Goal: Task Accomplishment & Management: Manage account settings

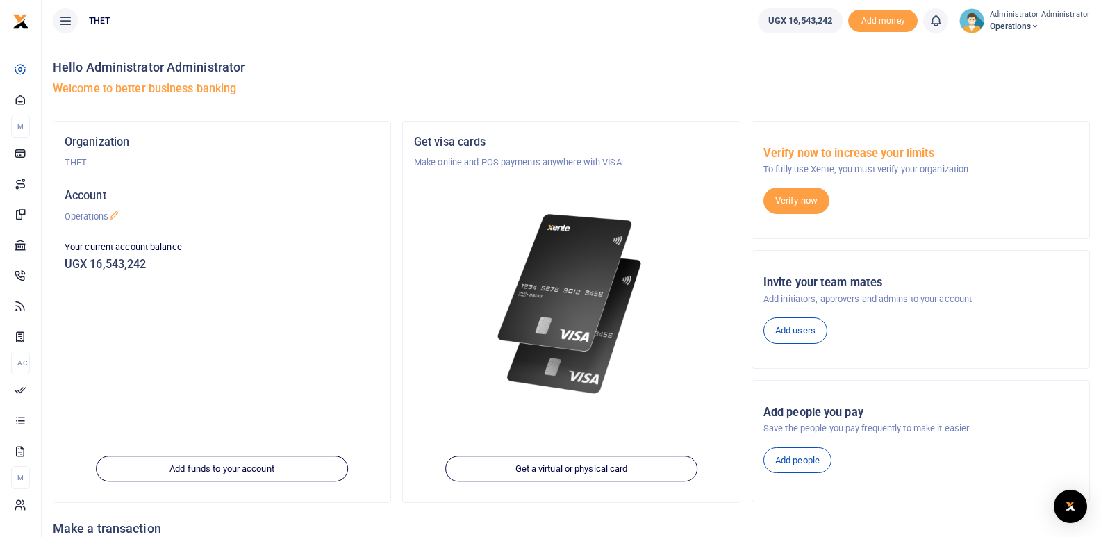
click at [645, 63] on h4 "Hello Administrator Administrator" at bounding box center [571, 67] width 1037 height 15
click at [434, 59] on div "Hello Administrator Administrator Welcome to better business banking" at bounding box center [571, 81] width 1037 height 79
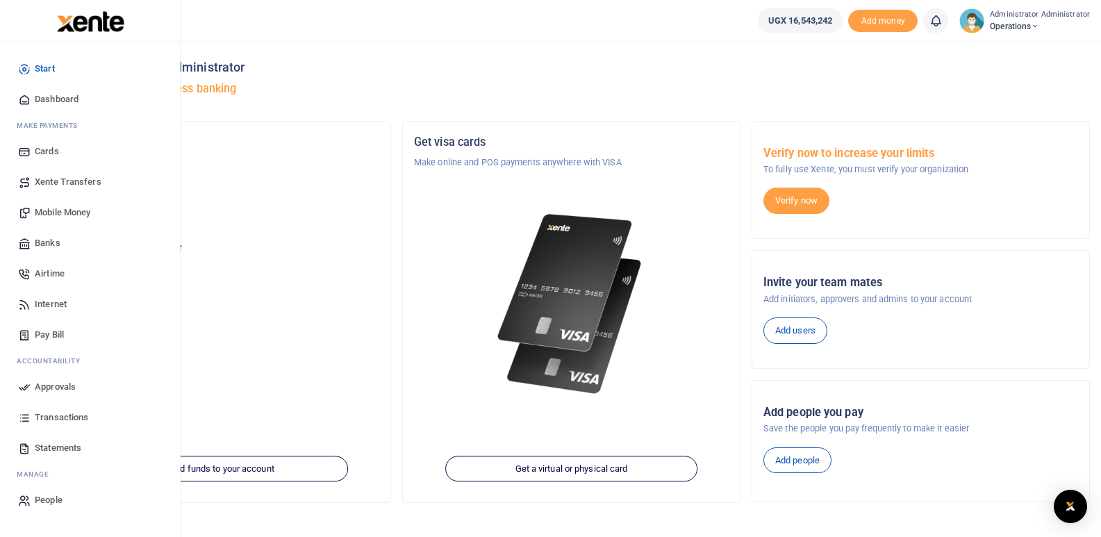
click at [69, 213] on span "Mobile Money" at bounding box center [63, 213] width 56 height 14
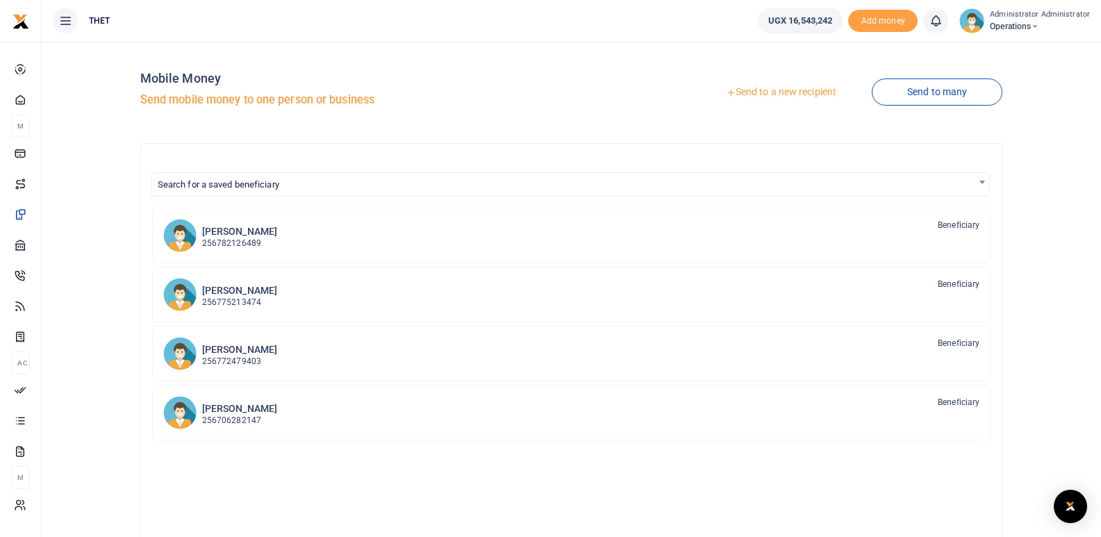
click at [769, 91] on link "Send to a new recipient" at bounding box center [781, 92] width 181 height 25
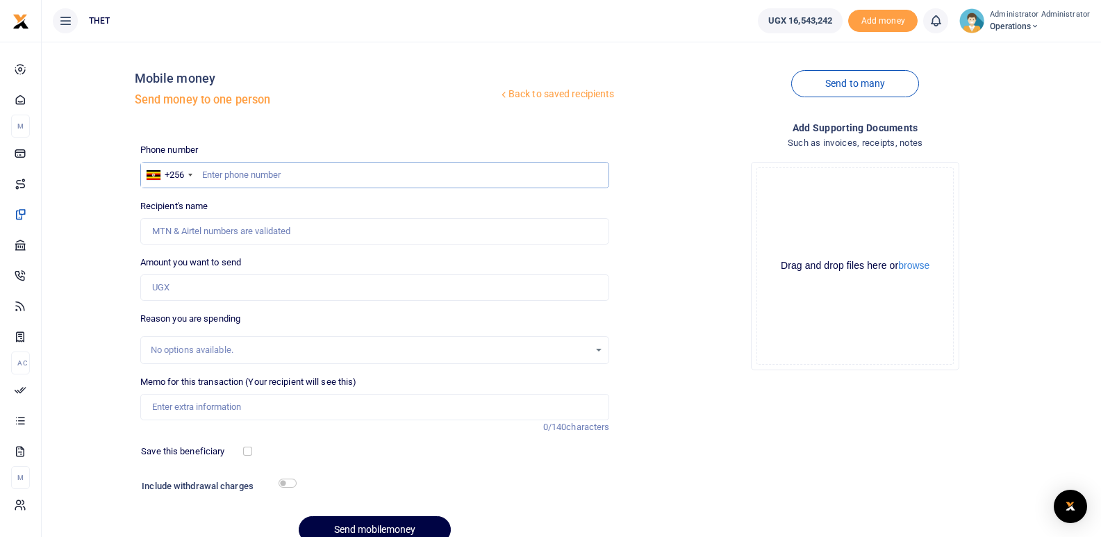
click at [245, 174] on input "text" at bounding box center [375, 175] width 470 height 26
type input "0775225811"
type input "Nicholas Thadeus Kamara"
type input "0775225811"
click at [212, 289] on input "Amount you want to send" at bounding box center [375, 287] width 470 height 26
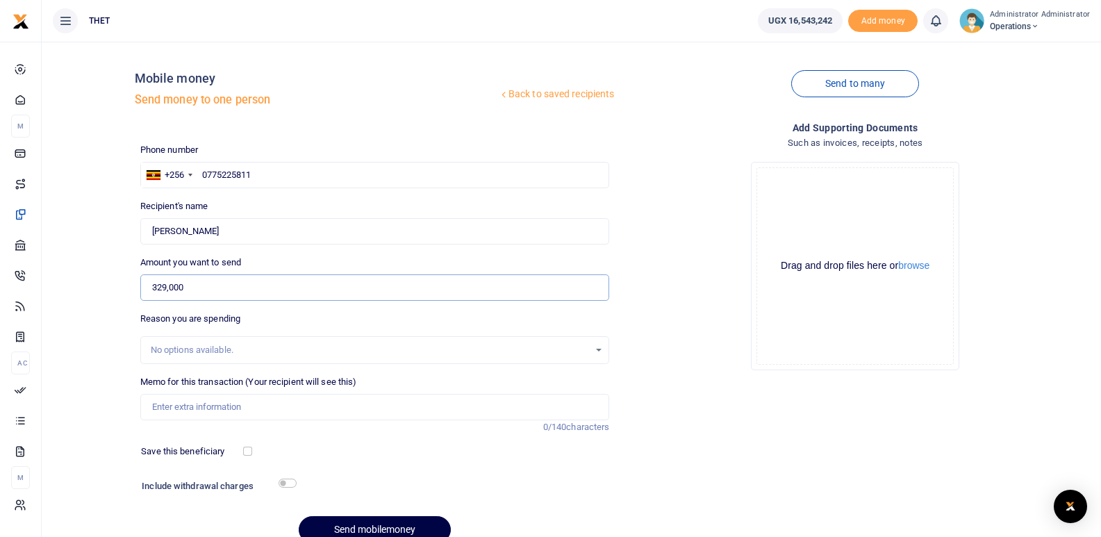
type input "329,000"
click at [199, 409] on input "Memo for this transaction (Your recipient will see this)" at bounding box center [375, 407] width 470 height 26
type input "transport refund meeting at protea"
click at [391, 534] on button "Send mobilemoney" at bounding box center [375, 529] width 152 height 27
click at [254, 175] on input "text" at bounding box center [375, 175] width 470 height 26
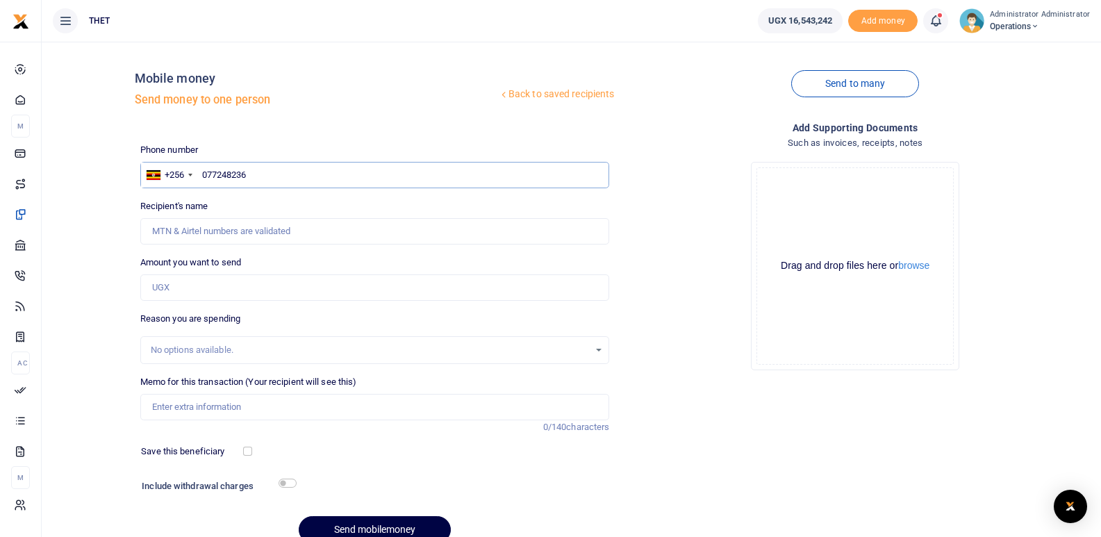
type input "0772482369"
type input "Charles Ayume"
type input "0772482369"
click at [190, 289] on input "Amount you want to send" at bounding box center [375, 287] width 470 height 26
type input "329,000"
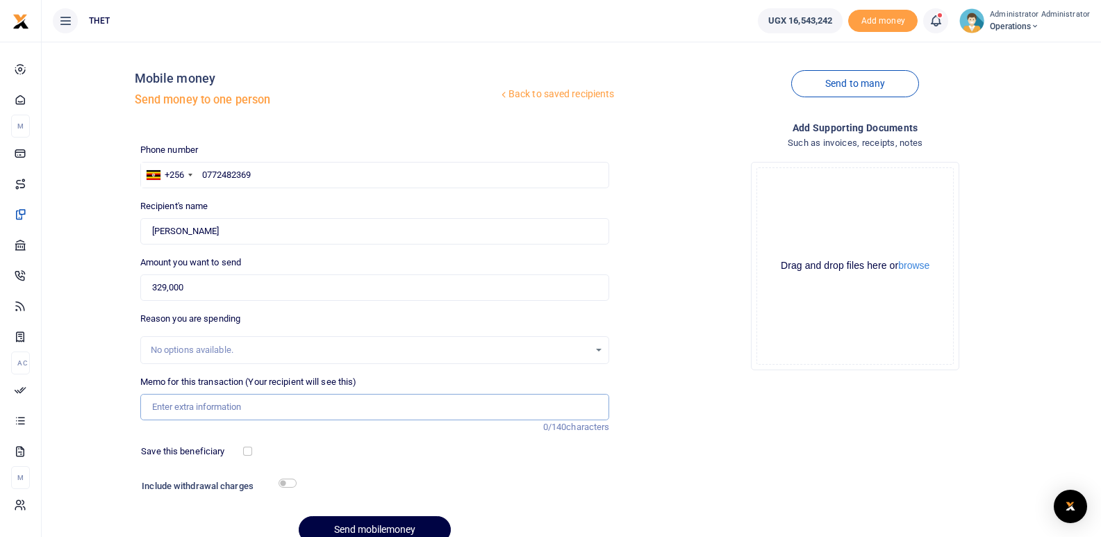
click at [204, 404] on input "Memo for this transaction (Your recipient will see this)" at bounding box center [375, 407] width 470 height 26
type input "t"
type input "Transport refund meeting at protea"
click at [447, 475] on div "Phone number +256 Uganda +256 0772482369 Phone is required. Recipient's name Fo…" at bounding box center [375, 349] width 481 height 412
click at [370, 525] on button "Send mobilemoney" at bounding box center [375, 529] width 152 height 27
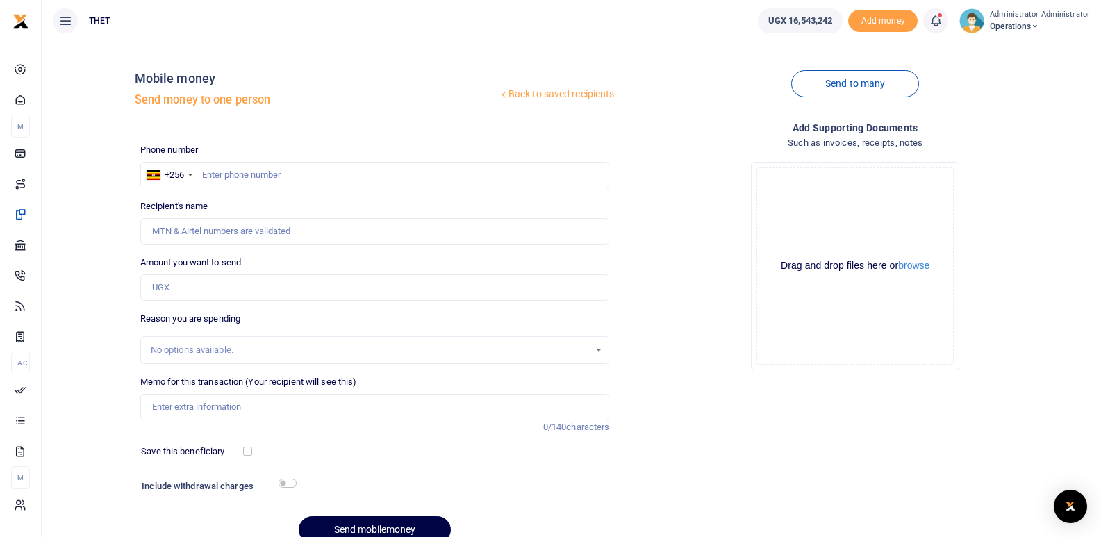
click at [940, 22] on icon at bounding box center [936, 20] width 14 height 15
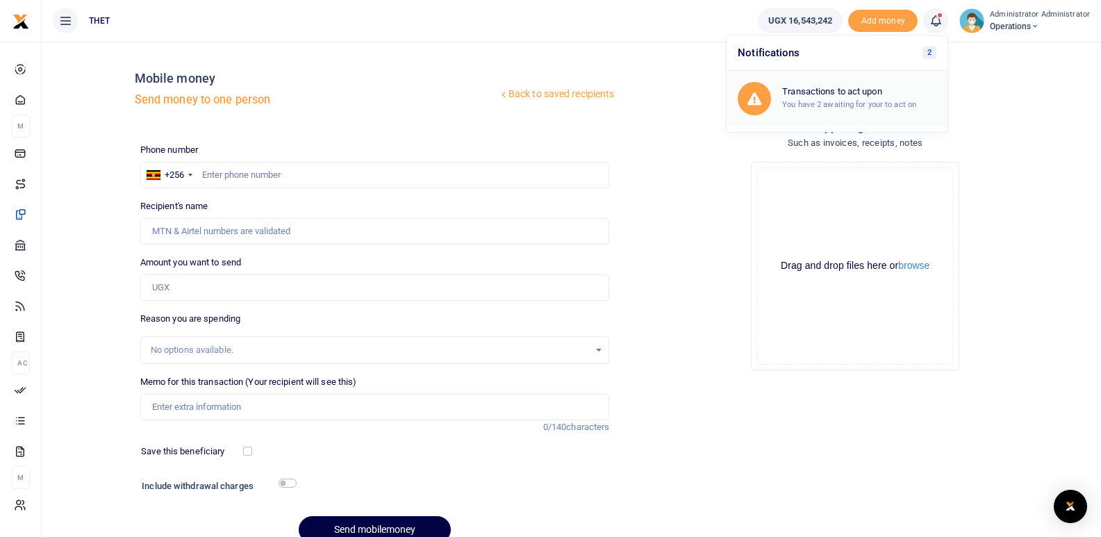
click at [857, 96] on h6 "Transactions to act upon" at bounding box center [859, 91] width 154 height 11
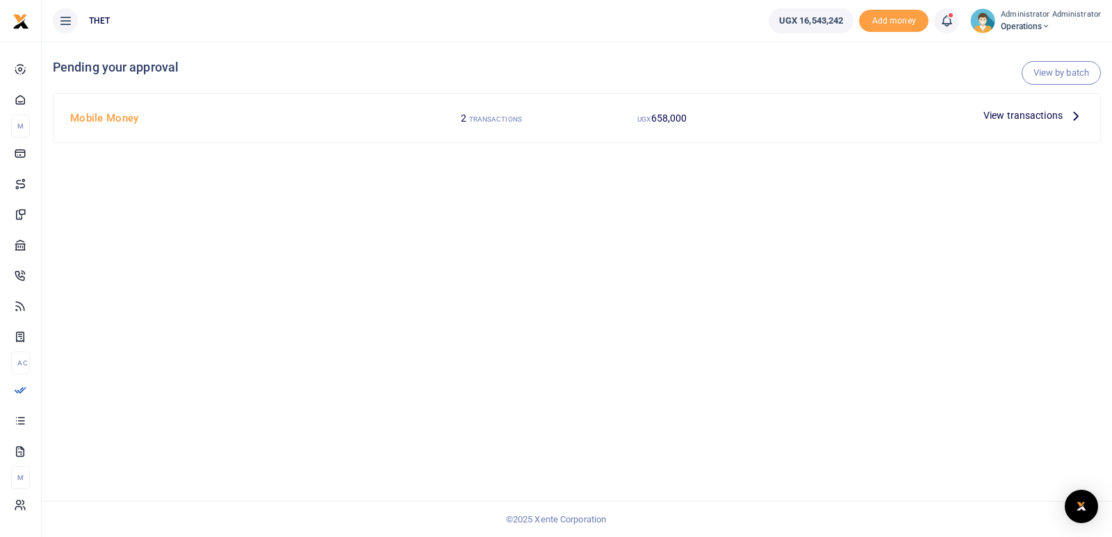
click at [1073, 118] on icon at bounding box center [1075, 115] width 15 height 15
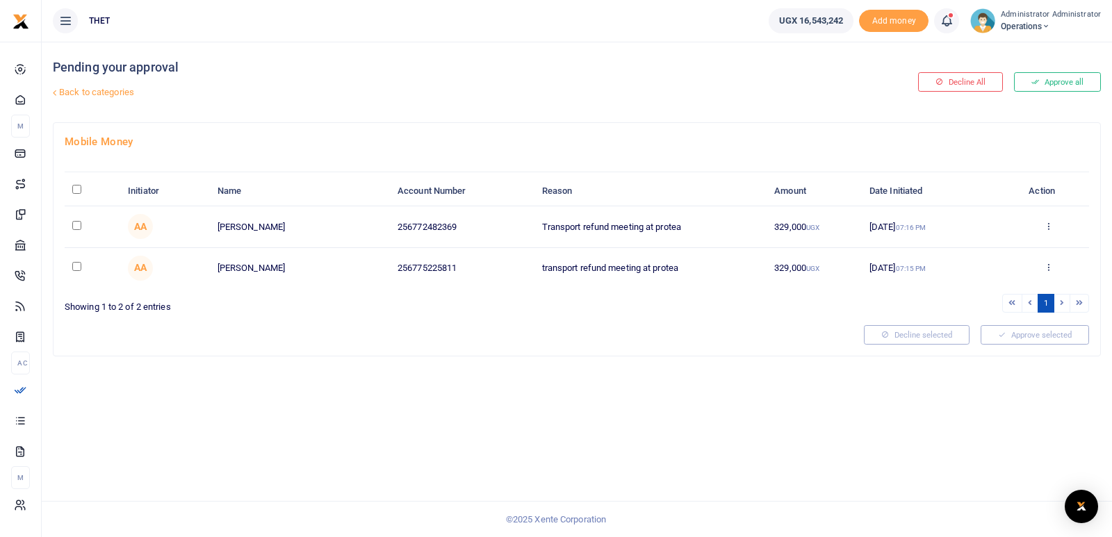
click at [79, 263] on input "checkbox" at bounding box center [76, 266] width 9 height 9
checkbox input "true"
click at [81, 222] on input "checkbox" at bounding box center [76, 225] width 9 height 9
checkbox input "true"
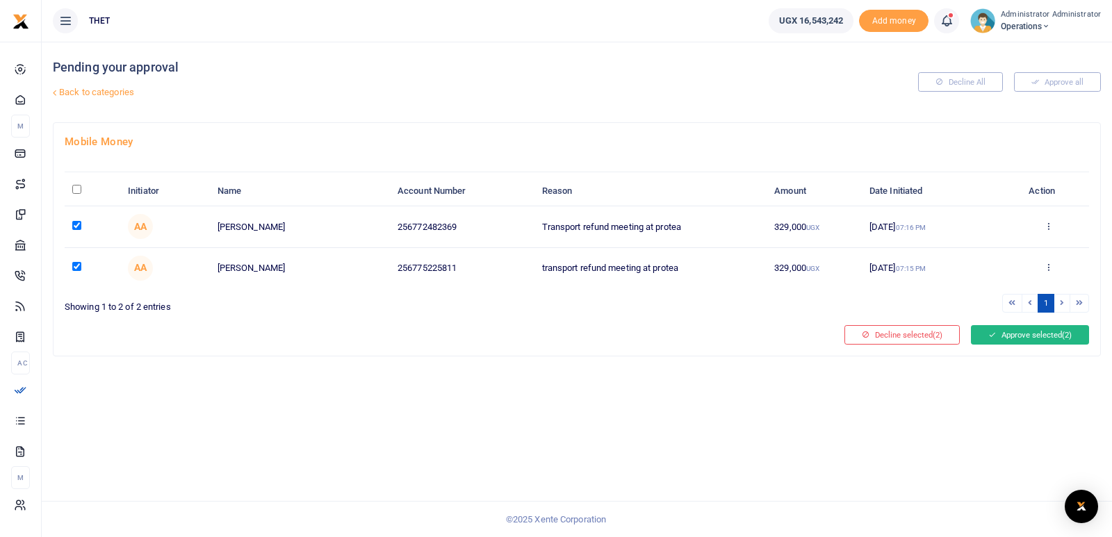
click at [1043, 334] on button "Approve selected (2)" at bounding box center [1030, 334] width 118 height 19
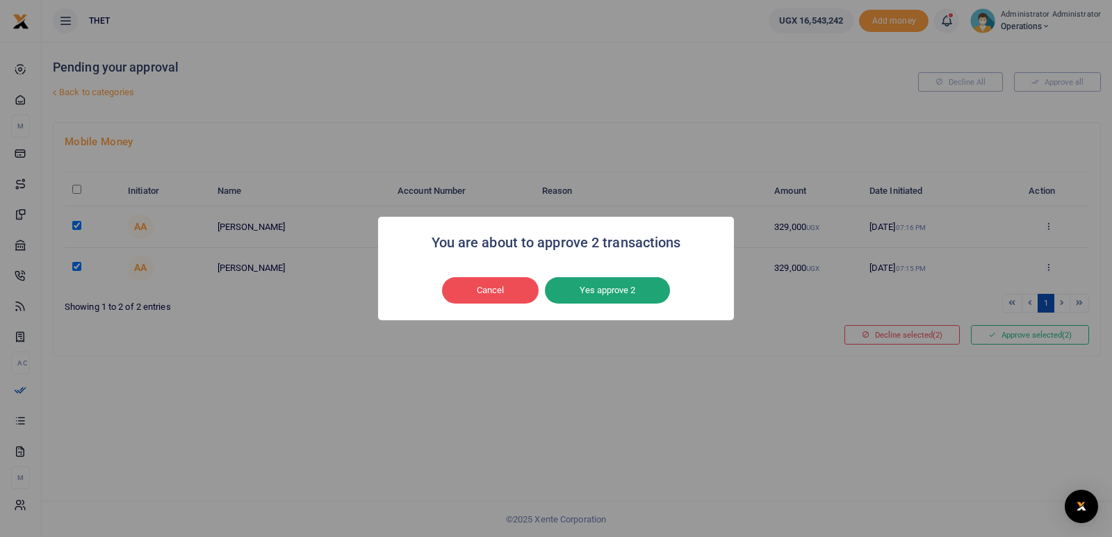
click at [623, 288] on button "Yes approve 2" at bounding box center [607, 290] width 125 height 26
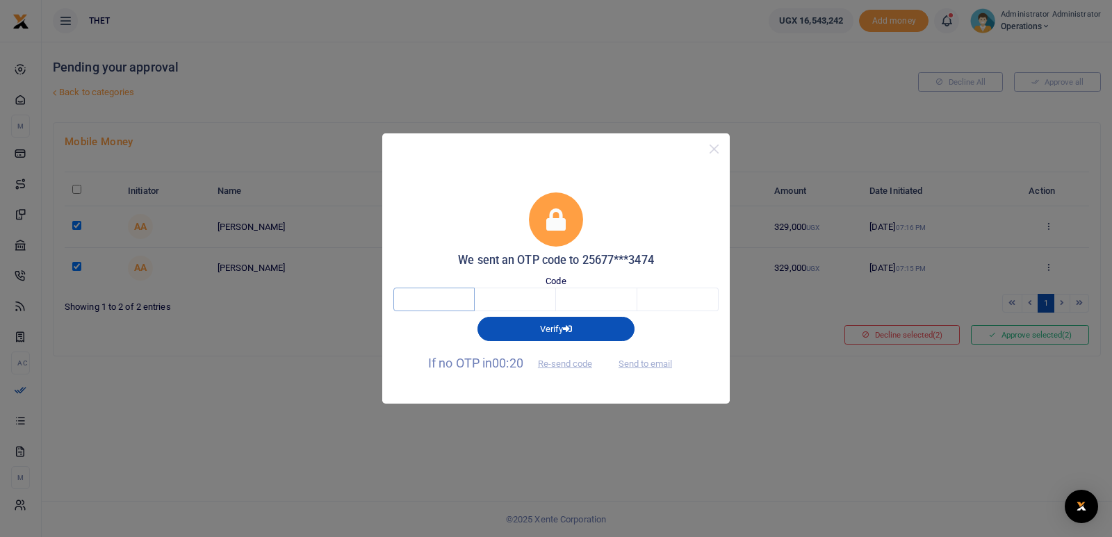
click at [445, 302] on input "text" at bounding box center [433, 300] width 81 height 24
type input "3"
type input "5"
type input "6"
type input "3"
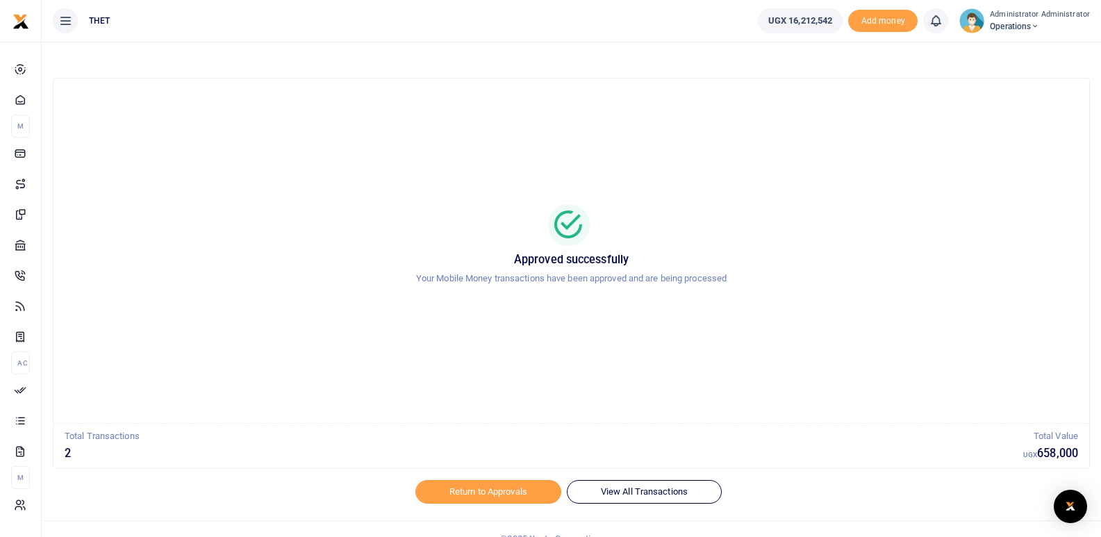
click at [973, 22] on img at bounding box center [972, 20] width 25 height 25
click at [1013, 101] on link "Logout" at bounding box center [1031, 101] width 110 height 19
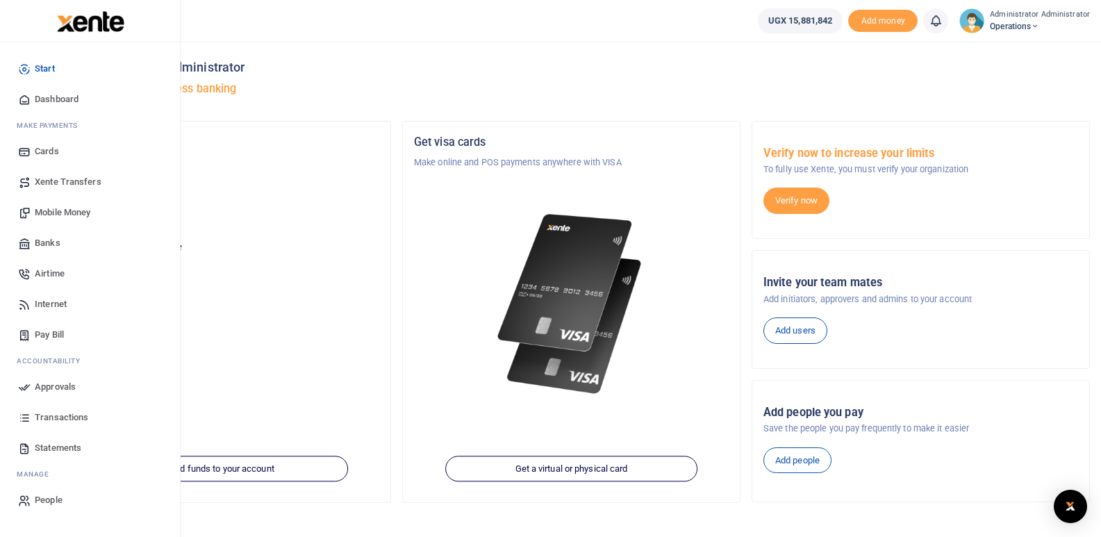
click at [51, 418] on span "Transactions" at bounding box center [62, 418] width 54 height 14
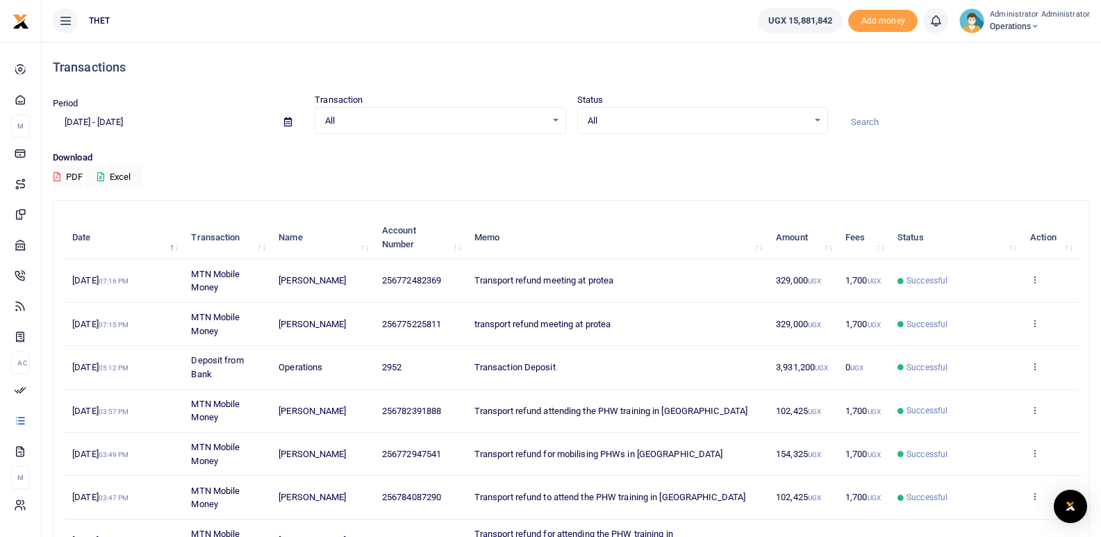
click at [983, 30] on img at bounding box center [972, 20] width 25 height 25
click at [1019, 101] on link "Logout" at bounding box center [1031, 101] width 110 height 19
